Goal: Obtain resource: Obtain resource

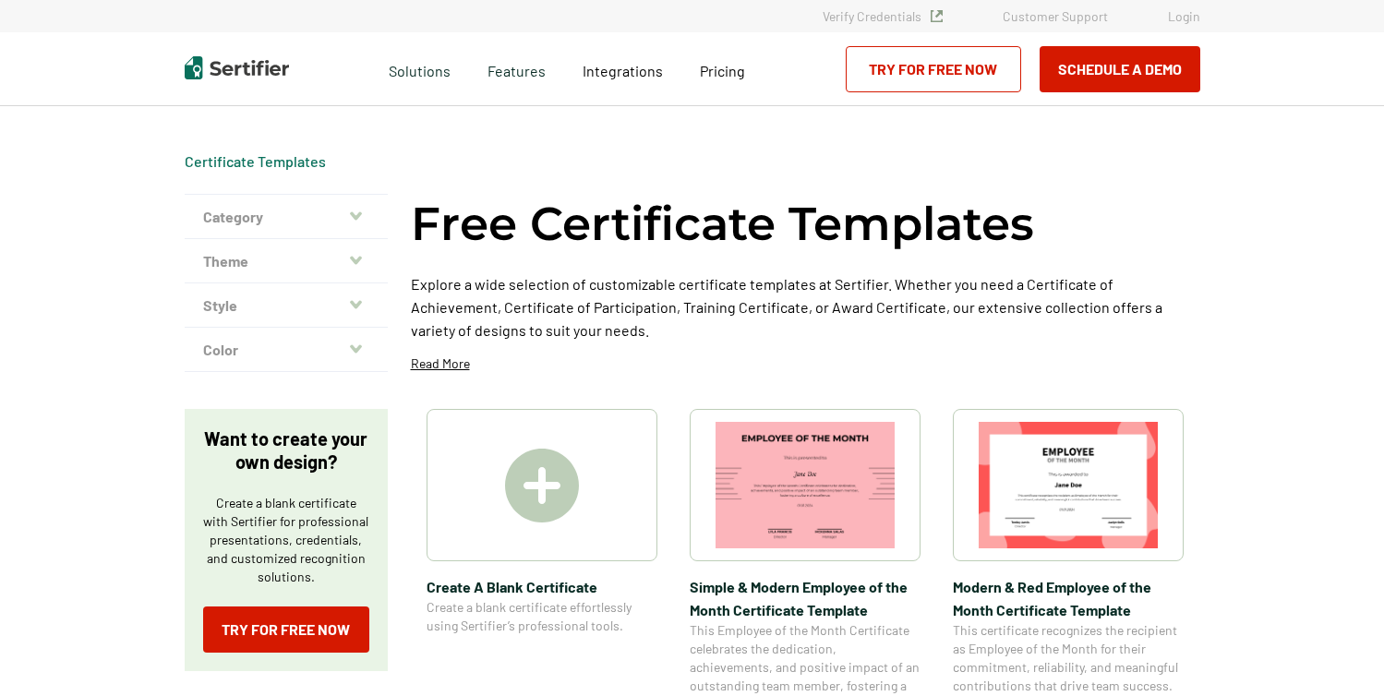
click at [565, 466] on img at bounding box center [542, 486] width 74 height 74
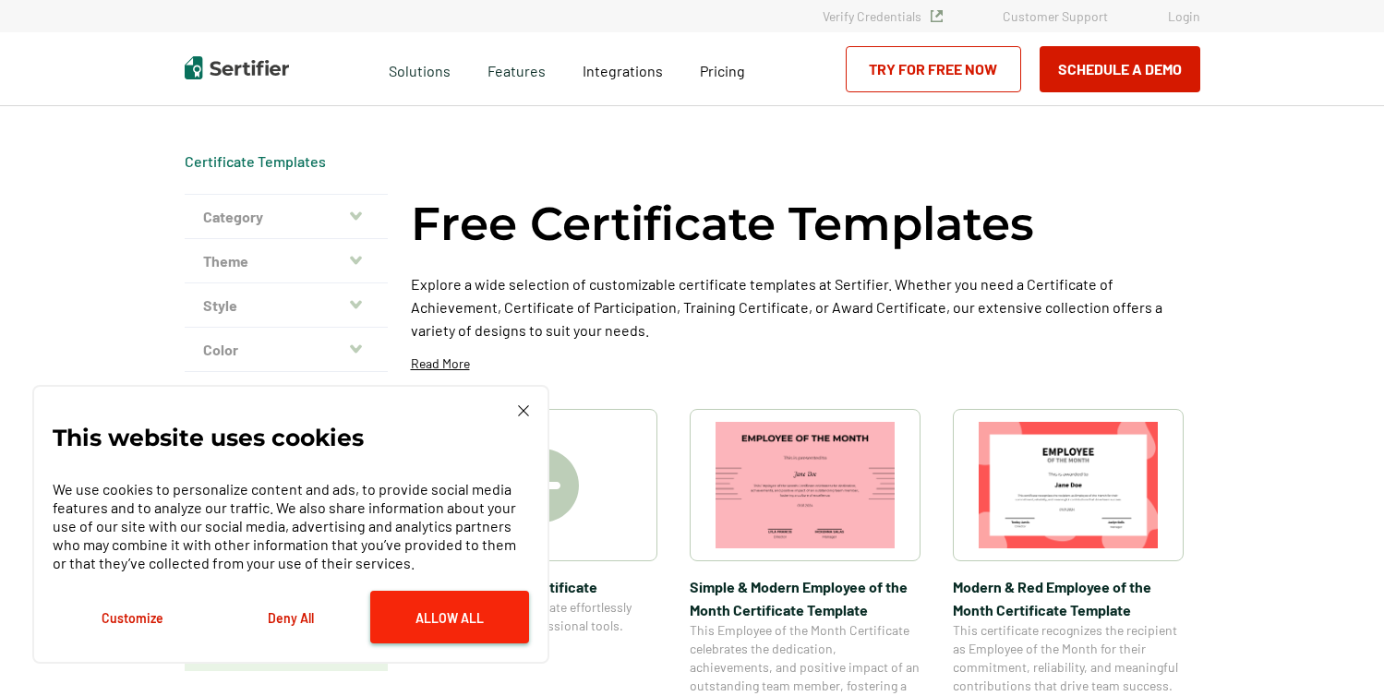
click at [411, 623] on button "Allow All" at bounding box center [449, 617] width 159 height 53
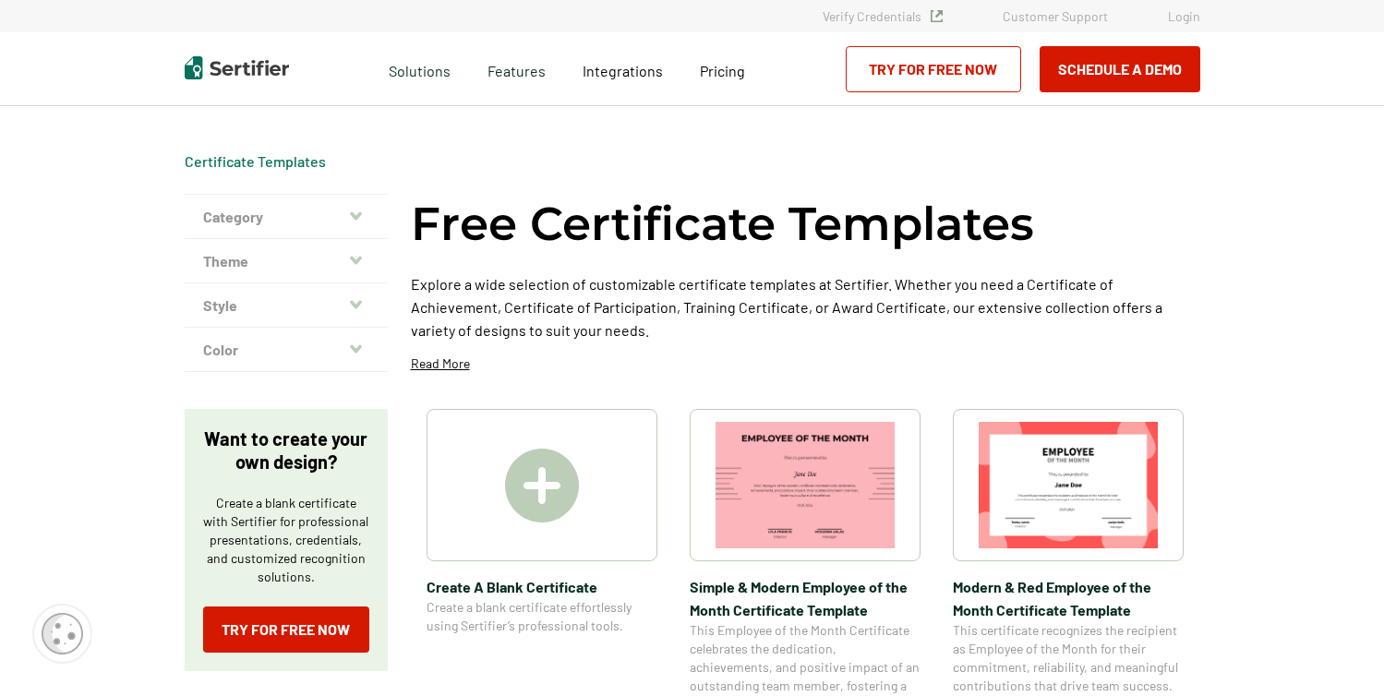
click at [535, 502] on img at bounding box center [542, 486] width 74 height 74
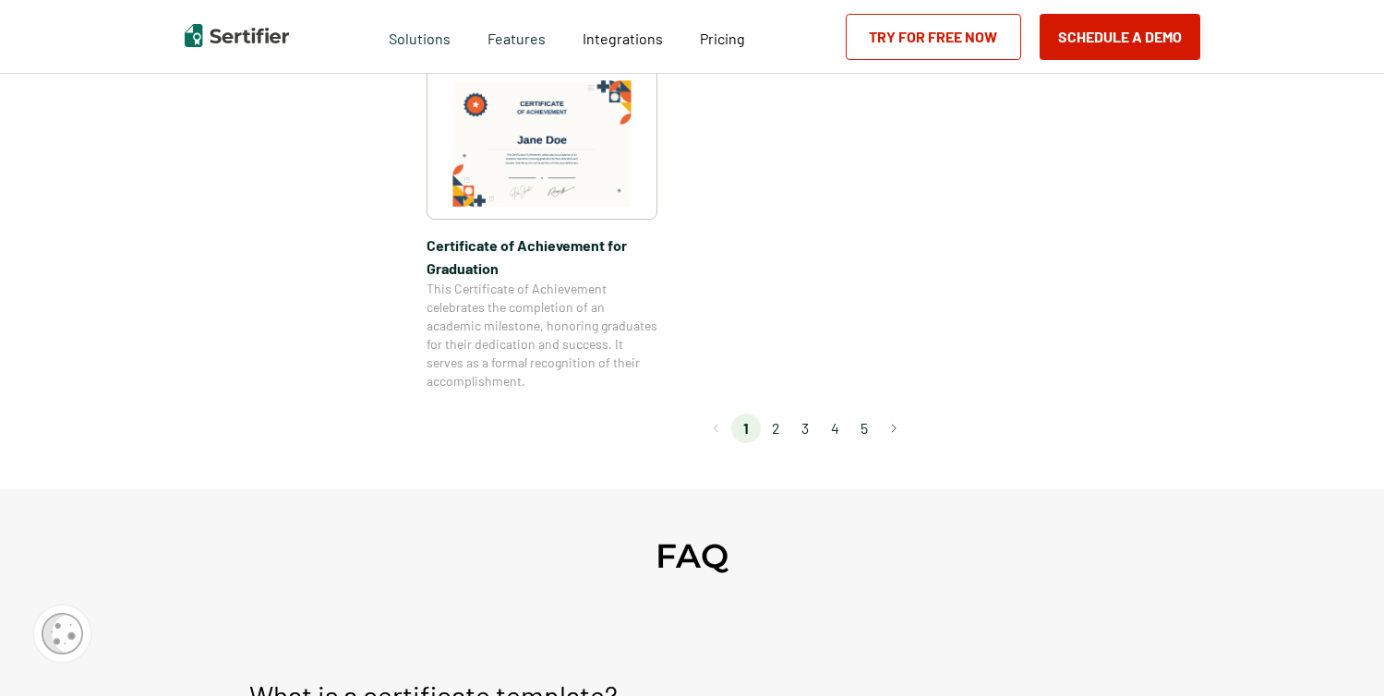
scroll to position [1736, 0]
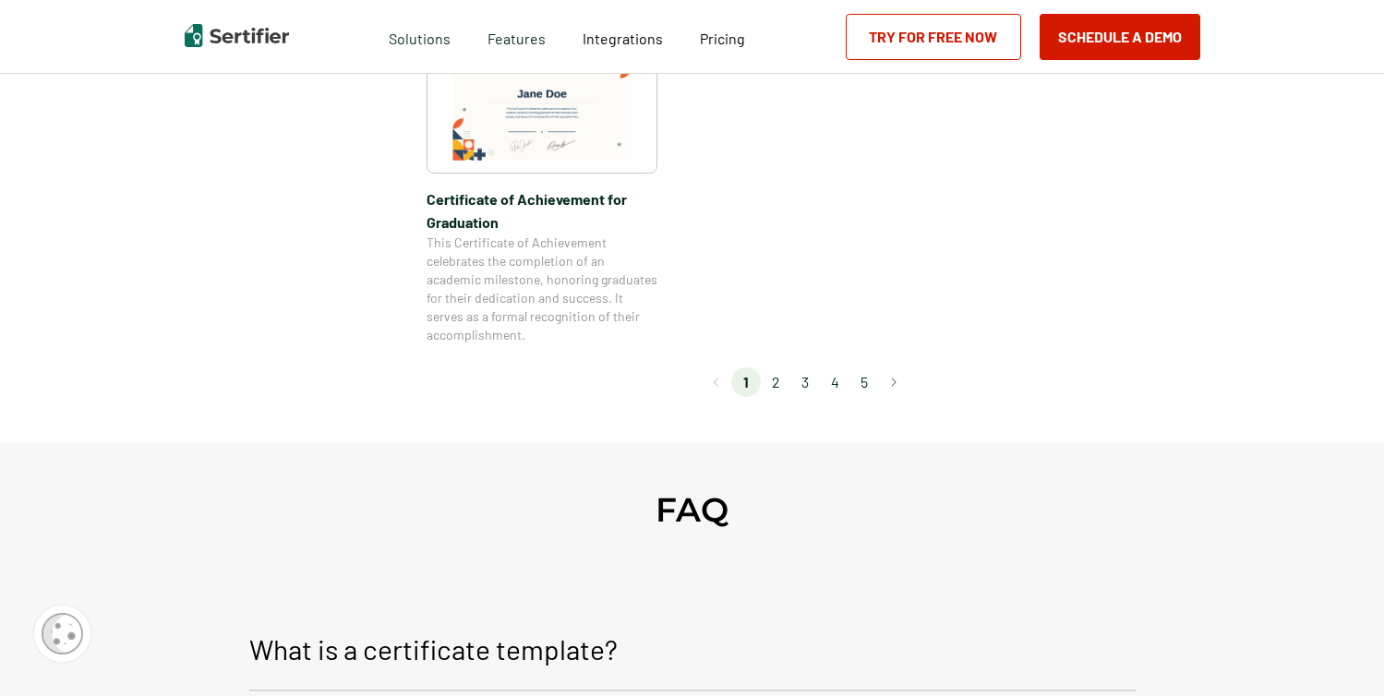
click at [787, 380] on li "2" at bounding box center [776, 383] width 30 height 30
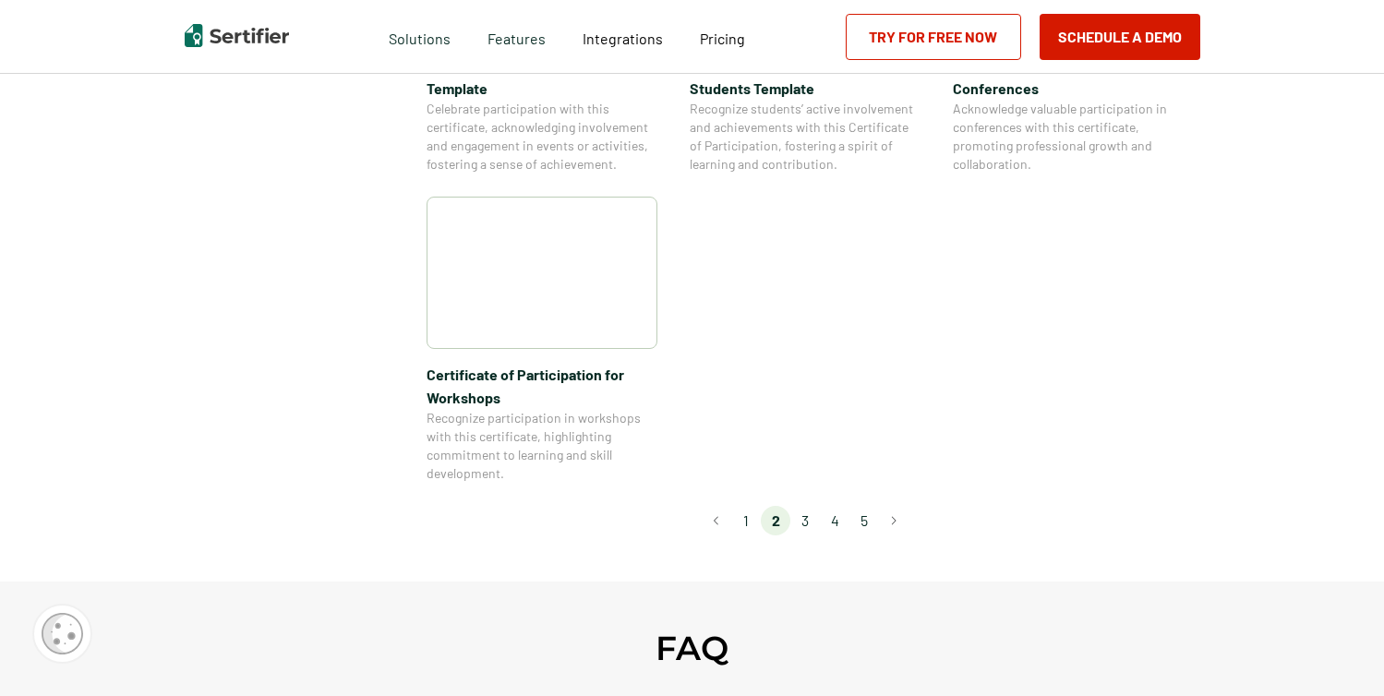
scroll to position [1625, 0]
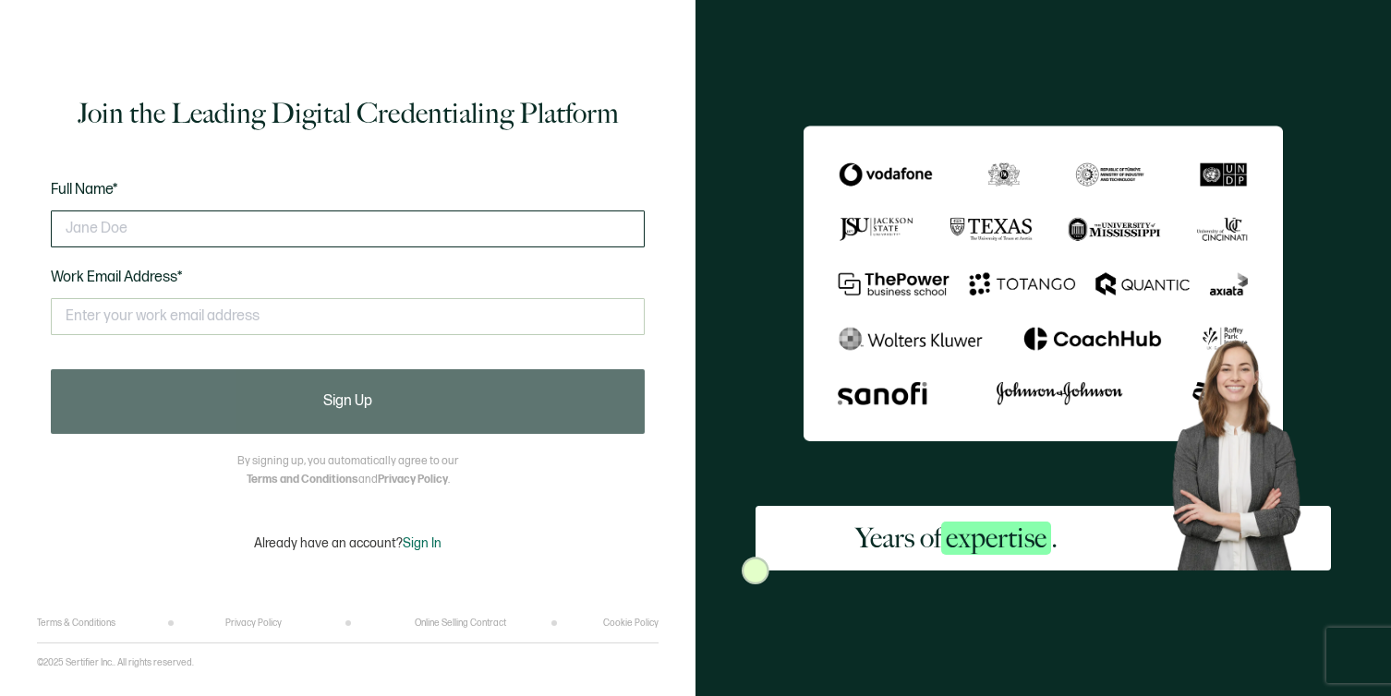
click at [277, 234] on input "text" at bounding box center [348, 229] width 594 height 37
click at [271, 223] on input "text" at bounding box center [348, 229] width 594 height 37
